Goal: Task Accomplishment & Management: Manage account settings

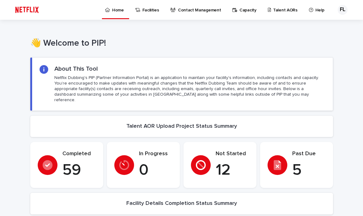
click at [113, 9] on p "Home" at bounding box center [118, 6] width 12 height 13
click at [277, 11] on p "Talent AORs" at bounding box center [285, 6] width 24 height 13
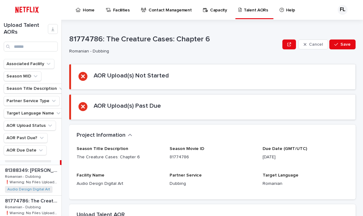
scroll to position [25, 0]
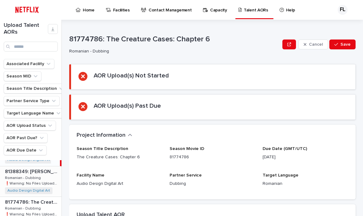
click at [49, 180] on div "81388349: [PERSON_NAME] The Sneetches 81388349: [PERSON_NAME] The Sneetches Rom…" at bounding box center [31, 182] width 62 height 30
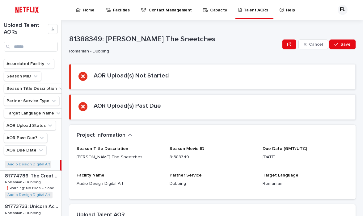
scroll to position [58, 0]
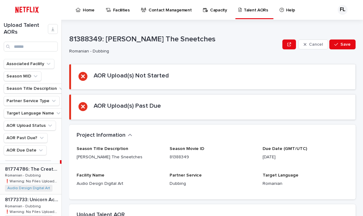
click at [52, 172] on p "81774786: The Creature Cases: Chapter 6" at bounding box center [32, 168] width 55 height 7
click at [48, 176] on div "81774786: The Creature Cases: Chapter 6 81774786: The Creature Cases: Chapter 6…" at bounding box center [30, 179] width 60 height 30
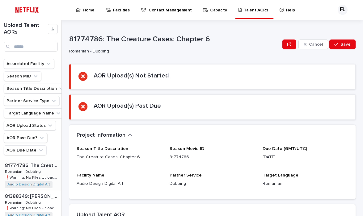
click at [49, 169] on p "81774786: The Creature Cases: Chapter 6" at bounding box center [32, 165] width 55 height 7
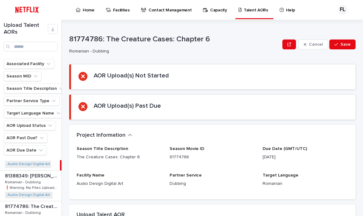
scroll to position [23, 0]
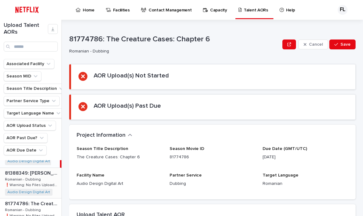
click at [49, 176] on p "81388349: [PERSON_NAME] The Sneetches" at bounding box center [32, 172] width 55 height 7
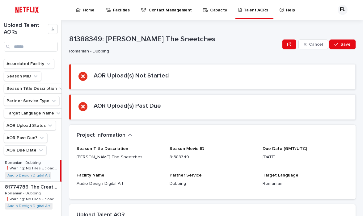
scroll to position [45, 0]
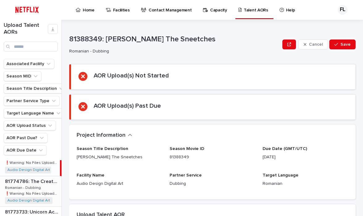
click at [49, 185] on p "81774786: The Creature Cases: Chapter 6" at bounding box center [32, 181] width 55 height 7
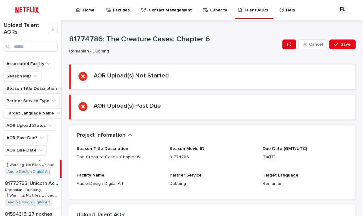
scroll to position [76, 0]
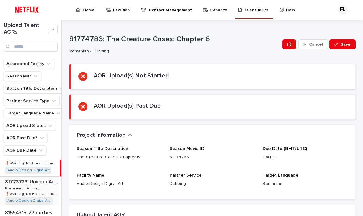
click at [49, 185] on p "81773733: Unicorn Academy: Chapter 5" at bounding box center [32, 181] width 55 height 7
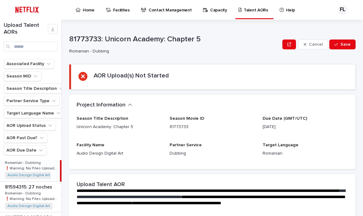
scroll to position [104, 0]
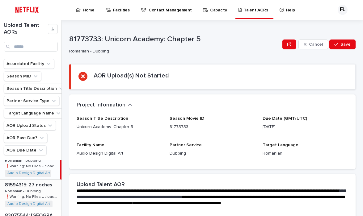
click at [48, 188] on p "81594315: 27 noches" at bounding box center [29, 184] width 49 height 7
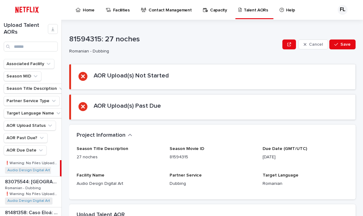
scroll to position [139, 0]
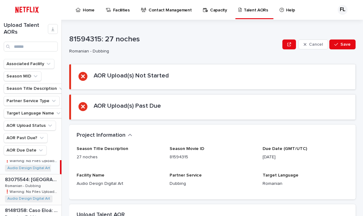
click at [48, 182] on p "83075544: [GEOGRAPHIC_DATA]: Volume 1" at bounding box center [32, 179] width 55 height 7
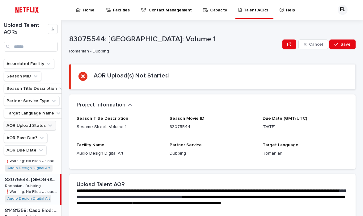
click at [48, 127] on icon "AOR Upload Status" at bounding box center [50, 126] width 4 height 2
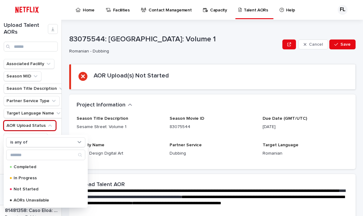
click at [66, 123] on div "Upload Talent AORs Associated Facility Season MID Season Title Description Part…" at bounding box center [181, 118] width 363 height 197
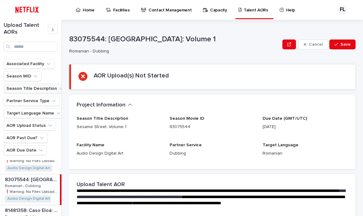
click at [61, 91] on icon "Season Title Description" at bounding box center [61, 89] width 6 height 6
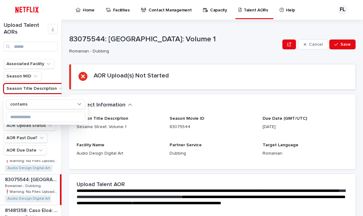
click at [66, 49] on div "Upload Talent AORs Associated Facility Season MID Season Title Description cont…" at bounding box center [181, 118] width 363 height 197
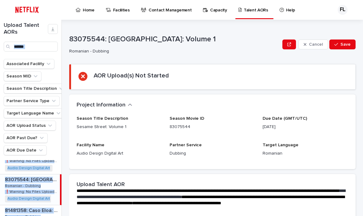
drag, startPoint x: 62, startPoint y: 28, endPoint x: 75, endPoint y: 28, distance: 13.6
click at [75, 28] on div "Upload Talent AORs Associated Facility Season MID Season Title Description Part…" at bounding box center [181, 118] width 363 height 197
click at [86, 9] on p "Home" at bounding box center [89, 6] width 12 height 13
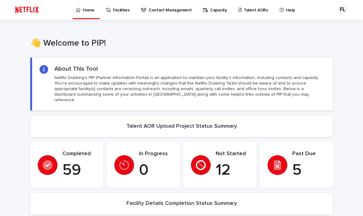
click at [306, 151] on p "Past Due" at bounding box center [308, 154] width 33 height 7
click at [208, 161] on div at bounding box center [201, 166] width 20 height 20
click at [275, 164] on icon at bounding box center [277, 165] width 7 height 10
click at [251, 10] on p "Talent AORs" at bounding box center [256, 6] width 24 height 13
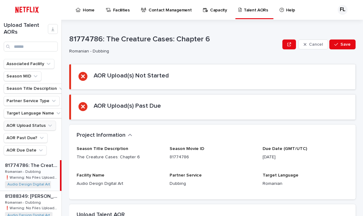
click at [49, 126] on icon "AOR Upload Status" at bounding box center [50, 126] width 6 height 6
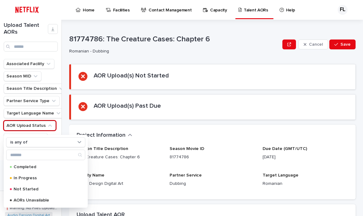
click at [64, 120] on div "Upload Talent AORs Associated Facility Season MID Season Title Description Part…" at bounding box center [181, 118] width 363 height 197
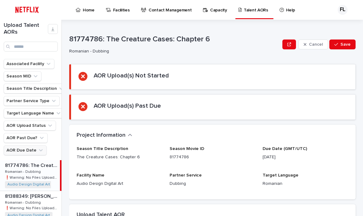
click at [30, 154] on button "AOR Due Date" at bounding box center [25, 151] width 43 height 10
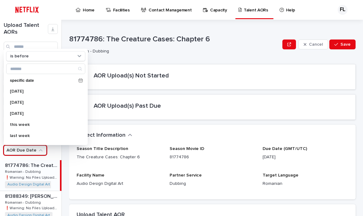
click at [66, 154] on div "Upload Talent AORs Associated Facility Season MID Season Title Description Part…" at bounding box center [181, 118] width 363 height 197
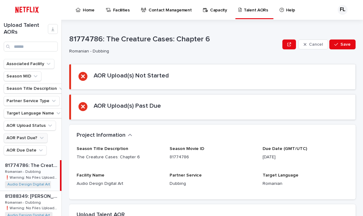
click at [40, 138] on icon "AOR Past Due?" at bounding box center [42, 138] width 6 height 6
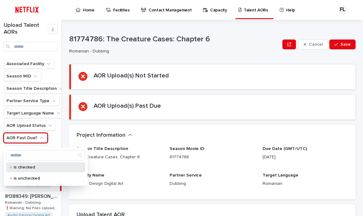
click at [34, 168] on p "is checked" at bounding box center [45, 167] width 62 height 4
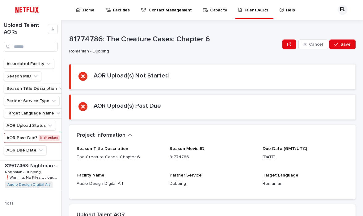
scroll to position [122, 0]
click at [45, 173] on div "81907463: Nightmares of Nature: Lost in the Jungle 81907463: Nightmares of Natu…" at bounding box center [31, 177] width 62 height 30
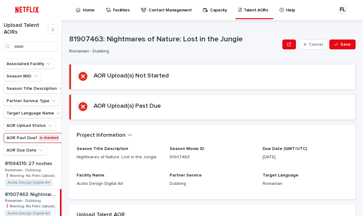
scroll to position [92, 0]
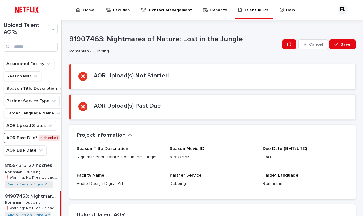
click at [47, 172] on div "81594315: 27 noches 81594315: 27 noches Romanian - Dubbing Romanian - Dubbing ❗…" at bounding box center [31, 175] width 62 height 30
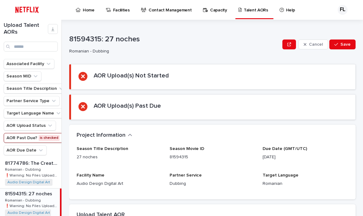
scroll to position [63, 0]
click at [47, 172] on div "81774786: The Creature Cases: Chapter 6 81774786: The Creature Cases: Chapter 6…" at bounding box center [31, 174] width 62 height 30
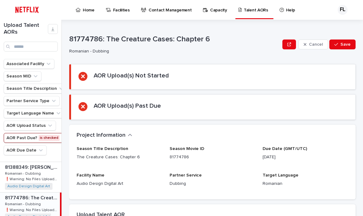
scroll to position [28, 0]
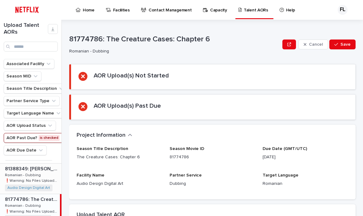
click at [47, 172] on p "81388349: [PERSON_NAME] The Sneetches" at bounding box center [32, 168] width 55 height 7
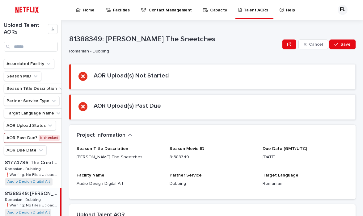
scroll to position [0, 0]
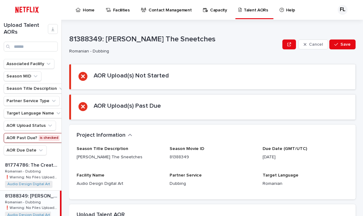
click at [47, 172] on div "81774786: The Creature Cases: Chapter 6 81774786: The Creature Cases: Chapter 6…" at bounding box center [31, 175] width 62 height 30
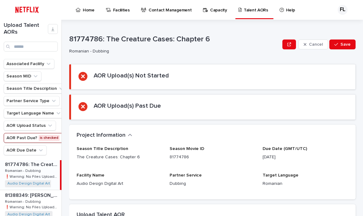
scroll to position [11, 0]
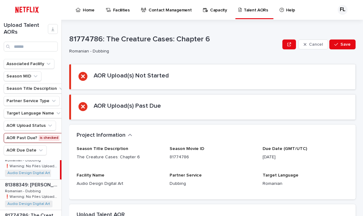
click at [42, 188] on p "81388349: [PERSON_NAME] The Sneetches" at bounding box center [32, 184] width 55 height 7
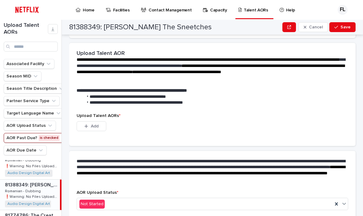
scroll to position [169, 0]
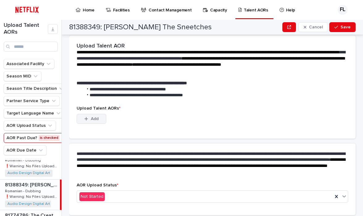
click at [96, 118] on span "Add" at bounding box center [95, 119] width 8 height 4
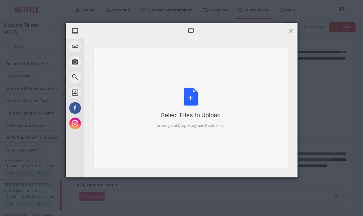
click at [192, 101] on div "Select Files to Upload or Drag and Drop, Copy and Paste Files" at bounding box center [191, 108] width 68 height 41
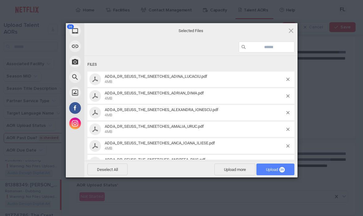
click at [270, 168] on span "Upload 36" at bounding box center [275, 170] width 19 height 5
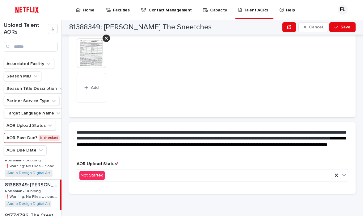
scroll to position [387, 0]
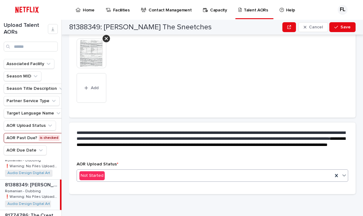
click at [156, 176] on div "Not Started" at bounding box center [205, 176] width 256 height 10
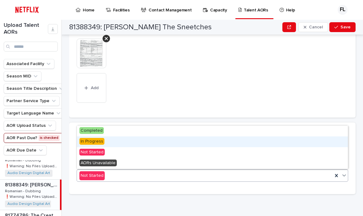
click at [100, 143] on span "In Progress" at bounding box center [91, 141] width 25 height 7
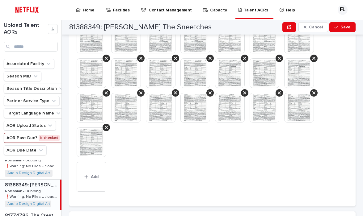
scroll to position [423, 0]
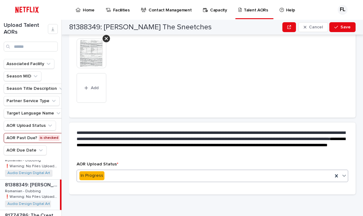
click at [113, 175] on div "In Progress" at bounding box center [205, 176] width 256 height 10
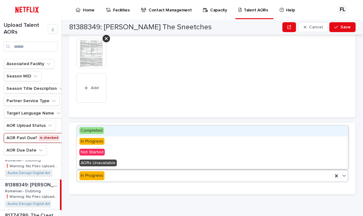
click at [98, 130] on span "Completed" at bounding box center [91, 130] width 24 height 7
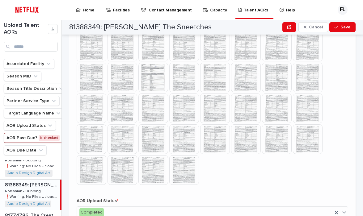
scroll to position [263, 0]
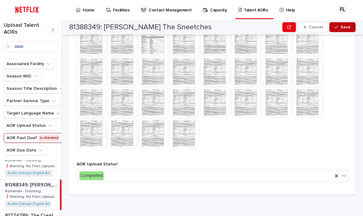
click at [342, 25] on span "Save" at bounding box center [346, 27] width 10 height 4
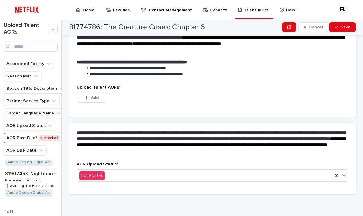
scroll to position [83, 0]
click at [46, 177] on p "81907463: Nightmares of Nature: Lost in the Jungle" at bounding box center [32, 173] width 55 height 7
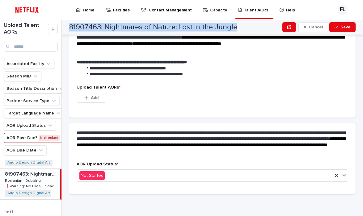
drag, startPoint x: 70, startPoint y: 26, endPoint x: 241, endPoint y: 26, distance: 171.3
click at [241, 26] on div "81907463: Nightmares of Nature: Lost in the Jungle Cancel Save" at bounding box center [212, 27] width 287 height 15
copy h2 "81907463: Nightmares of Nature: Lost in the Jungle"
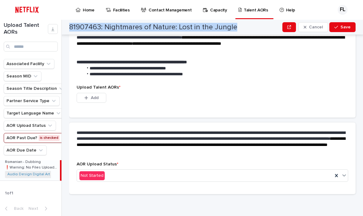
click at [62, 139] on icon "AOR Past Due?" at bounding box center [63, 138] width 2 height 2
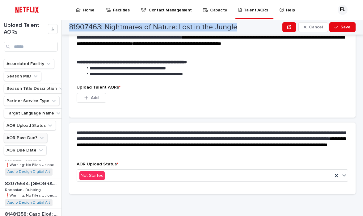
scroll to position [258, 0]
click at [39, 152] on icon "AOR Due Date" at bounding box center [41, 150] width 6 height 6
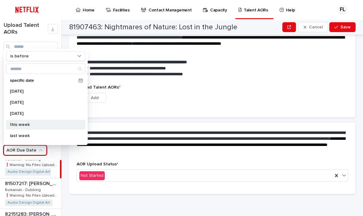
click at [29, 124] on p "this week" at bounding box center [43, 125] width 66 height 4
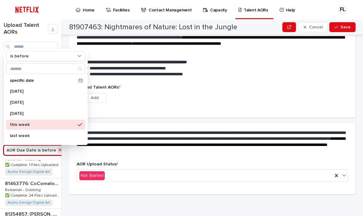
scroll to position [105, 0]
click at [68, 199] on div "Upload Talent AORs Associated Facility Season MID Season Title Description Part…" at bounding box center [181, 118] width 363 height 197
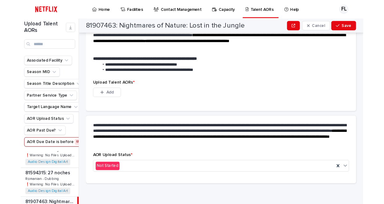
scroll to position [0, 0]
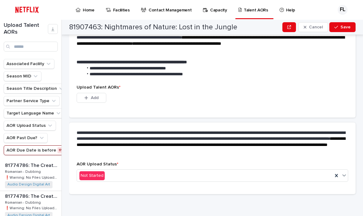
click at [50, 153] on button "AOR Due Date is before this week" at bounding box center [45, 151] width 82 height 10
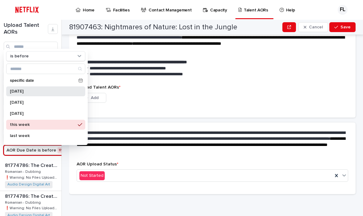
click at [33, 91] on p "[DATE]" at bounding box center [43, 91] width 66 height 4
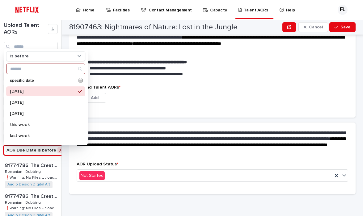
click at [57, 68] on input "Search" at bounding box center [45, 69] width 79 height 10
click at [79, 55] on icon at bounding box center [79, 56] width 6 height 6
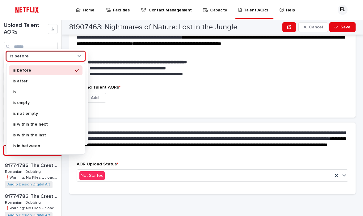
click at [109, 115] on div "Upload Talent AORs * This file cannot be opened Download File Add" at bounding box center [212, 101] width 287 height 32
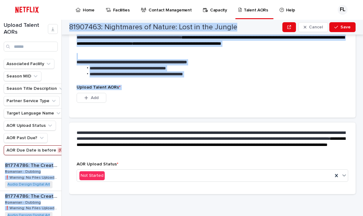
drag, startPoint x: 61, startPoint y: 99, endPoint x: 71, endPoint y: 100, distance: 10.2
click at [72, 100] on div "Upload Talent AORs Associated Facility Season MID Season Title Description Part…" at bounding box center [181, 118] width 363 height 197
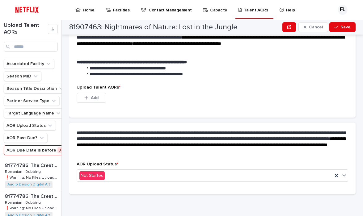
click at [116, 104] on div "This file cannot be opened Download File Add" at bounding box center [213, 99] width 272 height 12
click at [43, 152] on button "AOR Due Date is before [DATE]" at bounding box center [42, 151] width 77 height 10
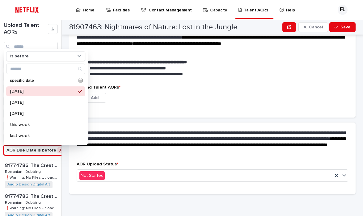
click at [50, 156] on button "AOR Due Date is before [DATE]" at bounding box center [42, 151] width 77 height 10
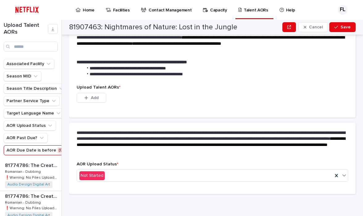
click at [50, 156] on button "AOR Due Date is before [DATE]" at bounding box center [42, 151] width 77 height 10
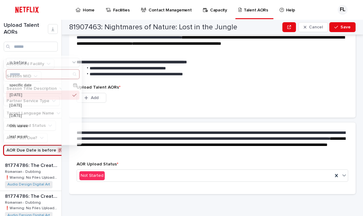
click at [50, 156] on button "AOR Due Date is before [DATE]" at bounding box center [42, 151] width 77 height 10
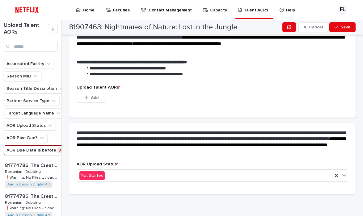
click at [56, 153] on button "AOR Due Date is before [DATE]" at bounding box center [42, 151] width 77 height 10
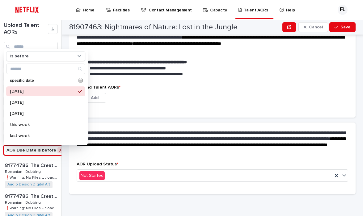
click at [57, 153] on button "AOR Due Date is before [DATE]" at bounding box center [42, 151] width 77 height 10
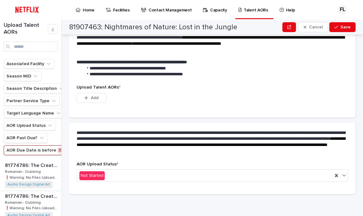
click at [57, 153] on button "AOR Due Date is before [DATE]" at bounding box center [42, 151] width 77 height 10
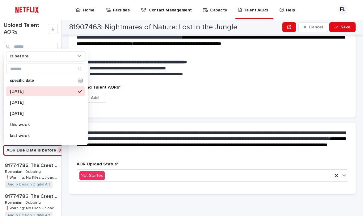
click at [60, 160] on div "Associated Facility Season MID Season Title Description Partner Service Type Ta…" at bounding box center [31, 109] width 62 height 101
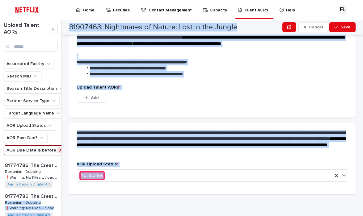
drag, startPoint x: 62, startPoint y: 208, endPoint x: 77, endPoint y: 208, distance: 14.5
click at [77, 208] on div "Upload Talent AORs Associated Facility Season MID Season Title Description Part…" at bounding box center [181, 118] width 363 height 197
click at [77, 208] on div "**********" at bounding box center [216, 118] width 294 height 197
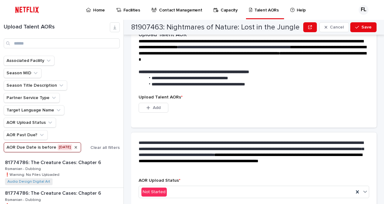
click at [73, 149] on icon "AOR Due Date" at bounding box center [75, 147] width 5 height 5
